Goal: Task Accomplishment & Management: Use online tool/utility

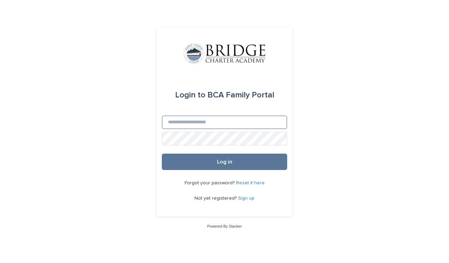
type input "**********"
click at [224, 162] on button "Log in" at bounding box center [224, 161] width 125 height 16
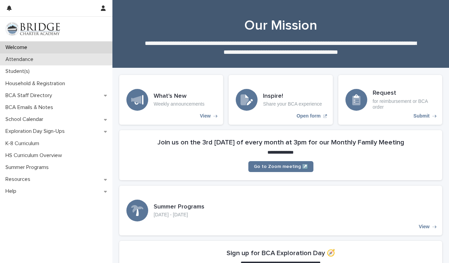
click at [17, 58] on p "Attendance" at bounding box center [21, 59] width 36 height 6
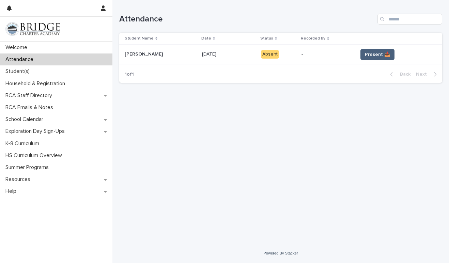
click at [387, 50] on button "Present 📥" at bounding box center [377, 54] width 34 height 11
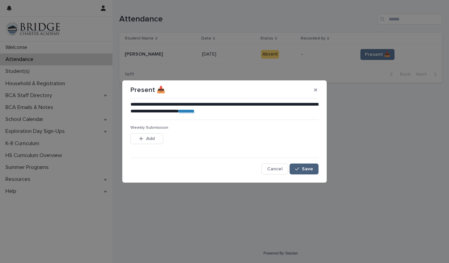
click at [308, 169] on span "Save" at bounding box center [307, 168] width 11 height 5
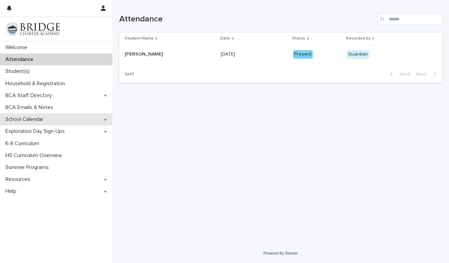
click at [106, 119] on icon at bounding box center [105, 120] width 3 height 2
